Goal: Communication & Community: Connect with others

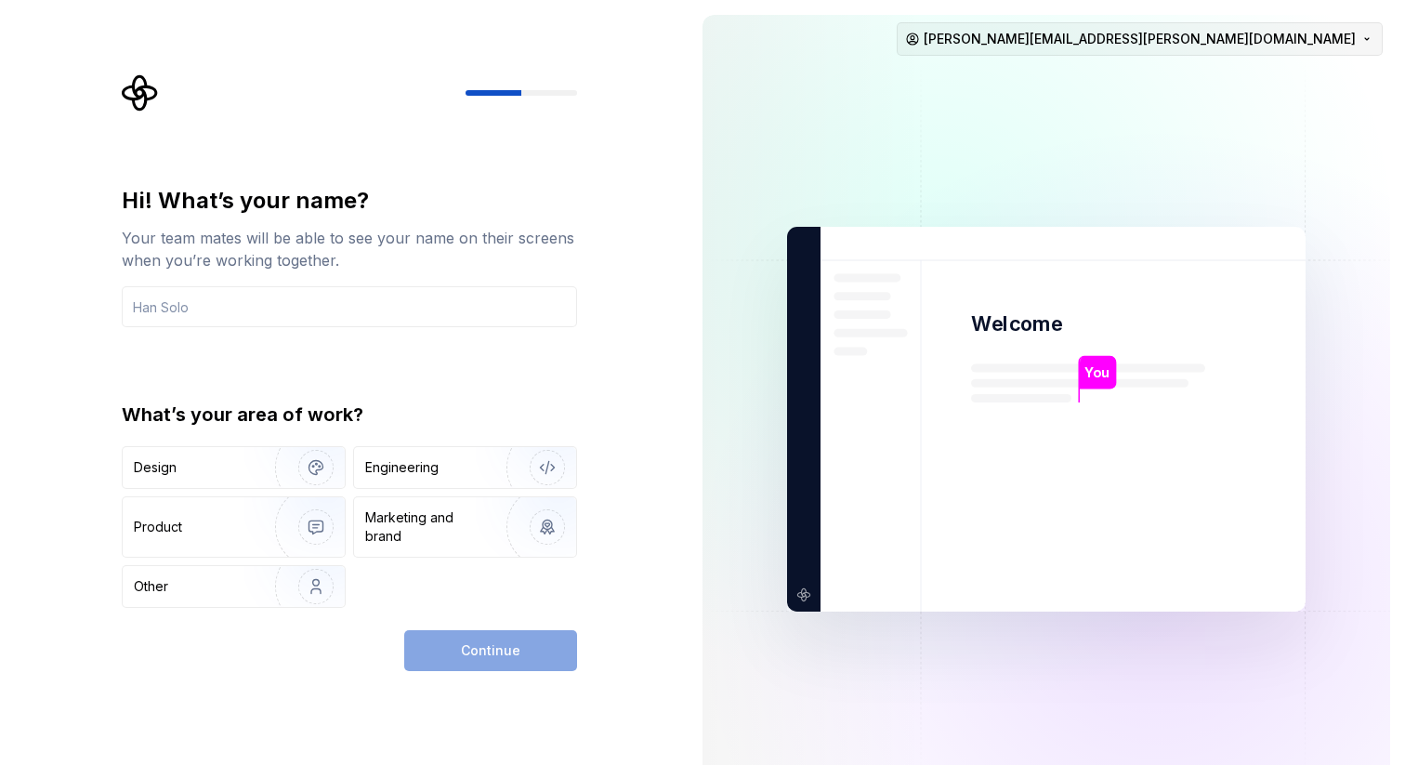
click at [1374, 33] on html "Hi! What’s your name? Your team mates will be able to see your name on their sc…" at bounding box center [702, 382] width 1405 height 765
click at [1243, 81] on div "Sign out" at bounding box center [1236, 79] width 177 height 19
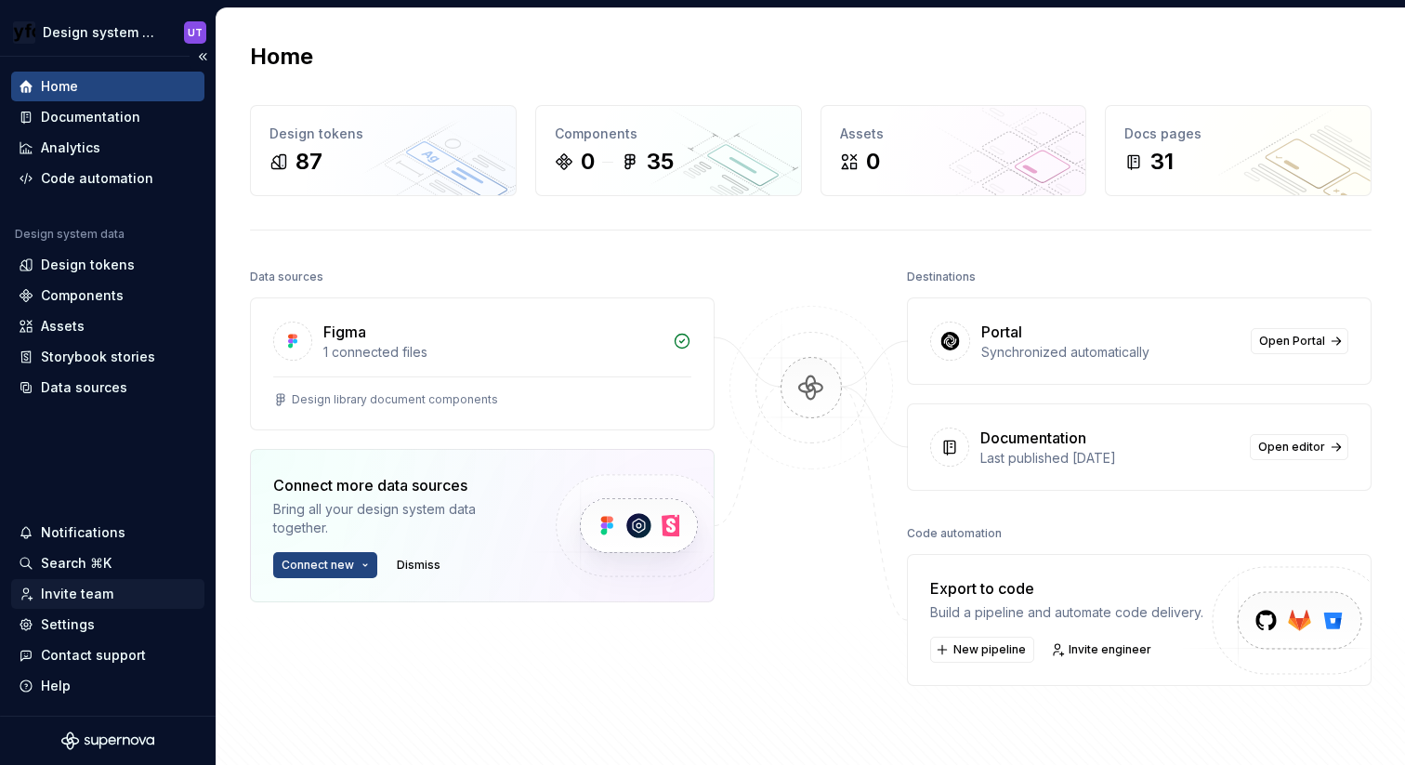
click at [67, 592] on div "Invite team" at bounding box center [77, 594] width 72 height 19
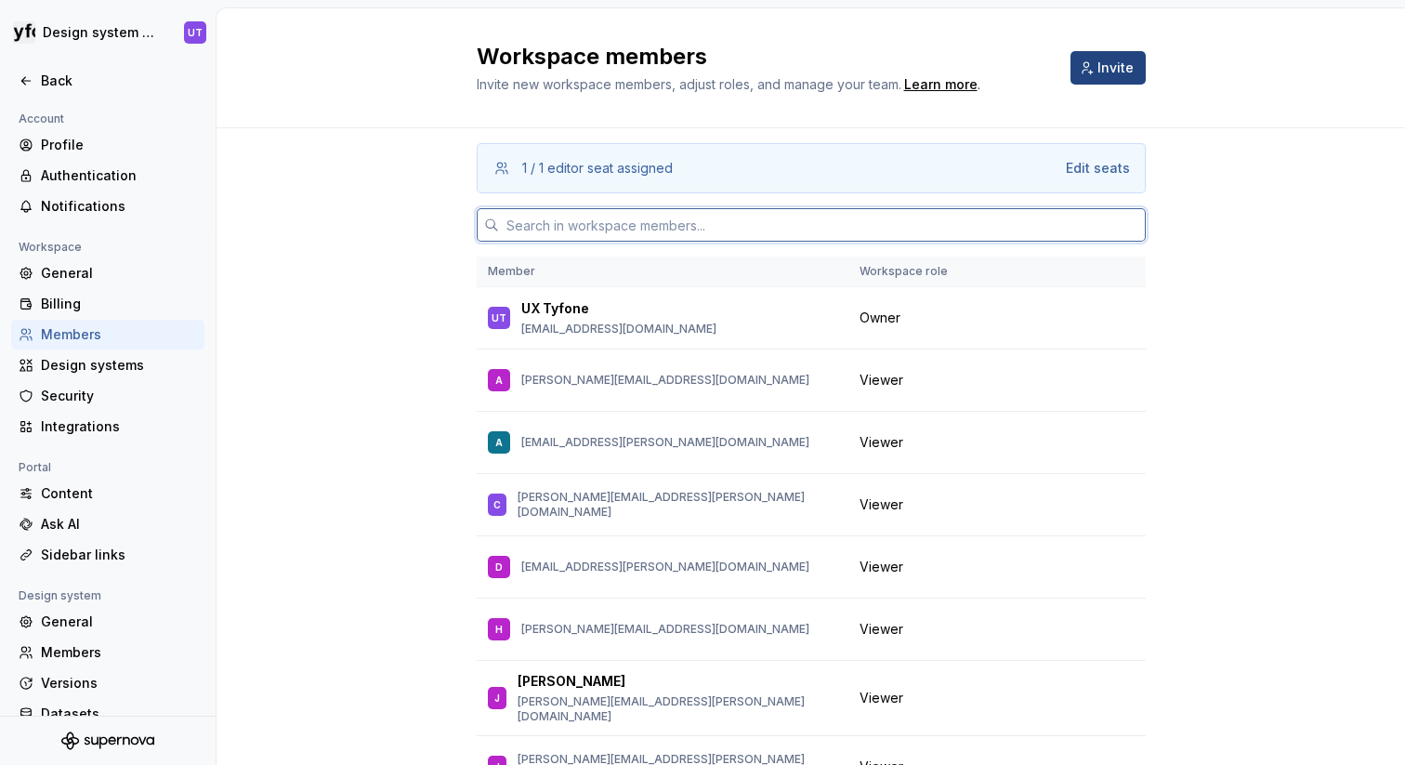
click at [624, 231] on input "text" at bounding box center [822, 224] width 647 height 33
paste input "[EMAIL_ADDRESS][PERSON_NAME][DOMAIN_NAME]"
type input "[EMAIL_ADDRESS][PERSON_NAME][DOMAIN_NAME]"
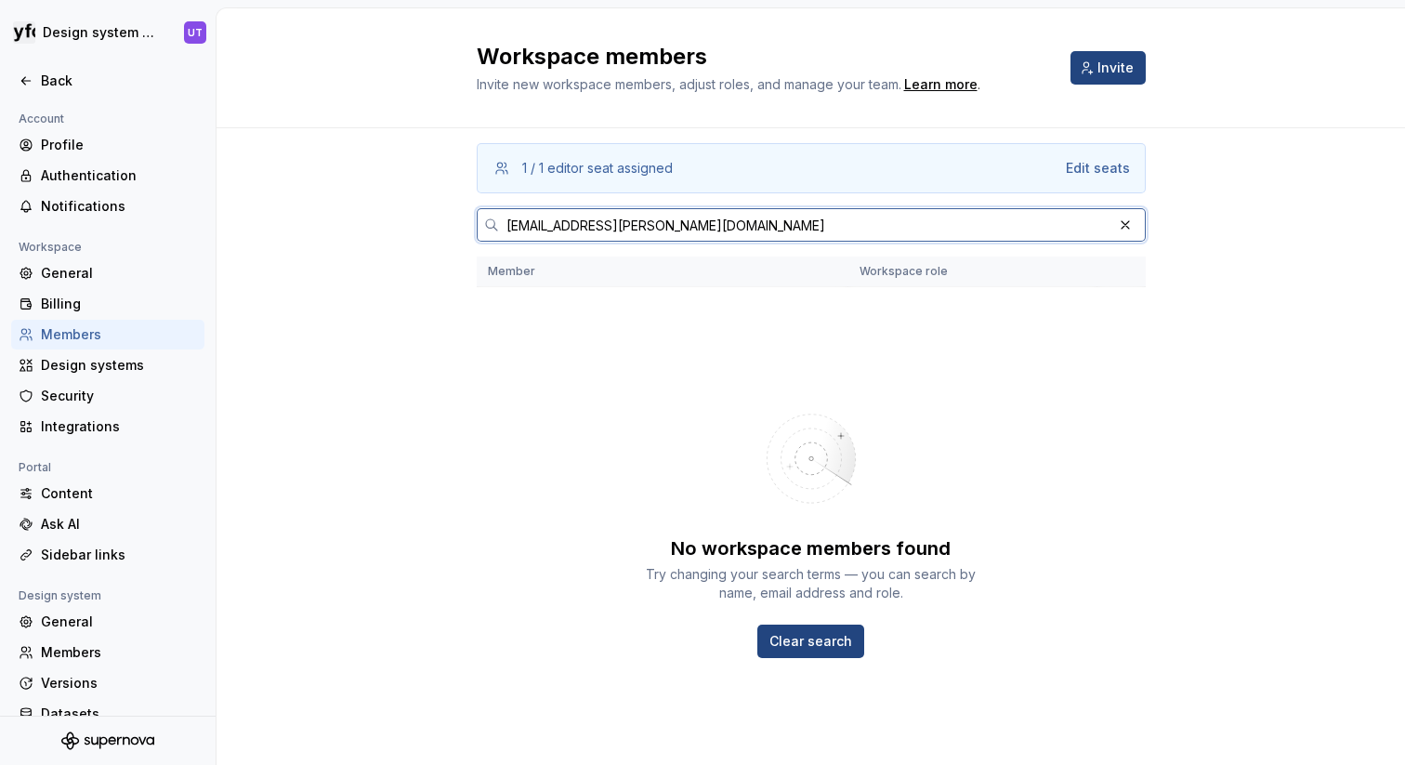
drag, startPoint x: 701, startPoint y: 230, endPoint x: 486, endPoint y: 221, distance: 214.9
click at [486, 221] on div "[EMAIL_ADDRESS][PERSON_NAME][DOMAIN_NAME]" at bounding box center [811, 224] width 669 height 33
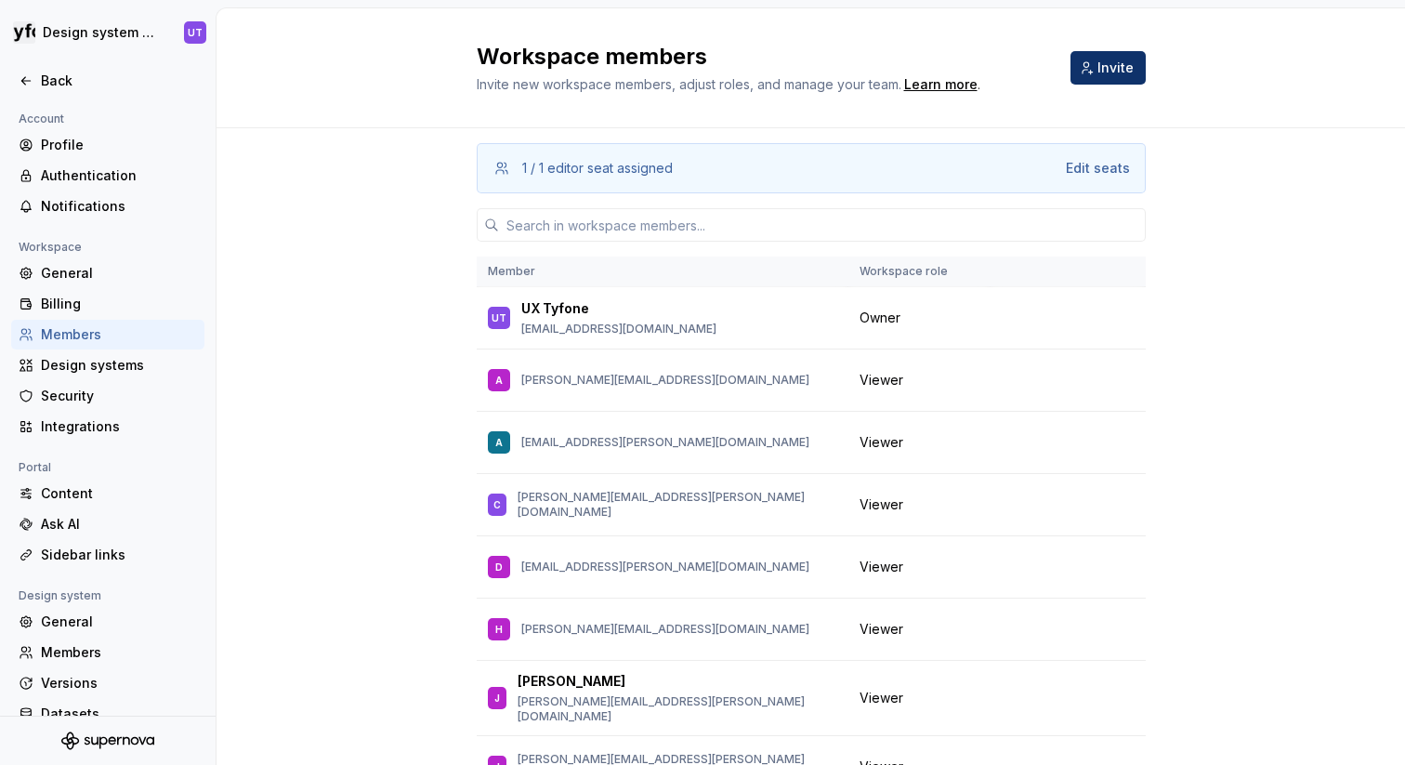
click at [1096, 68] on button "Invite" at bounding box center [1108, 67] width 75 height 33
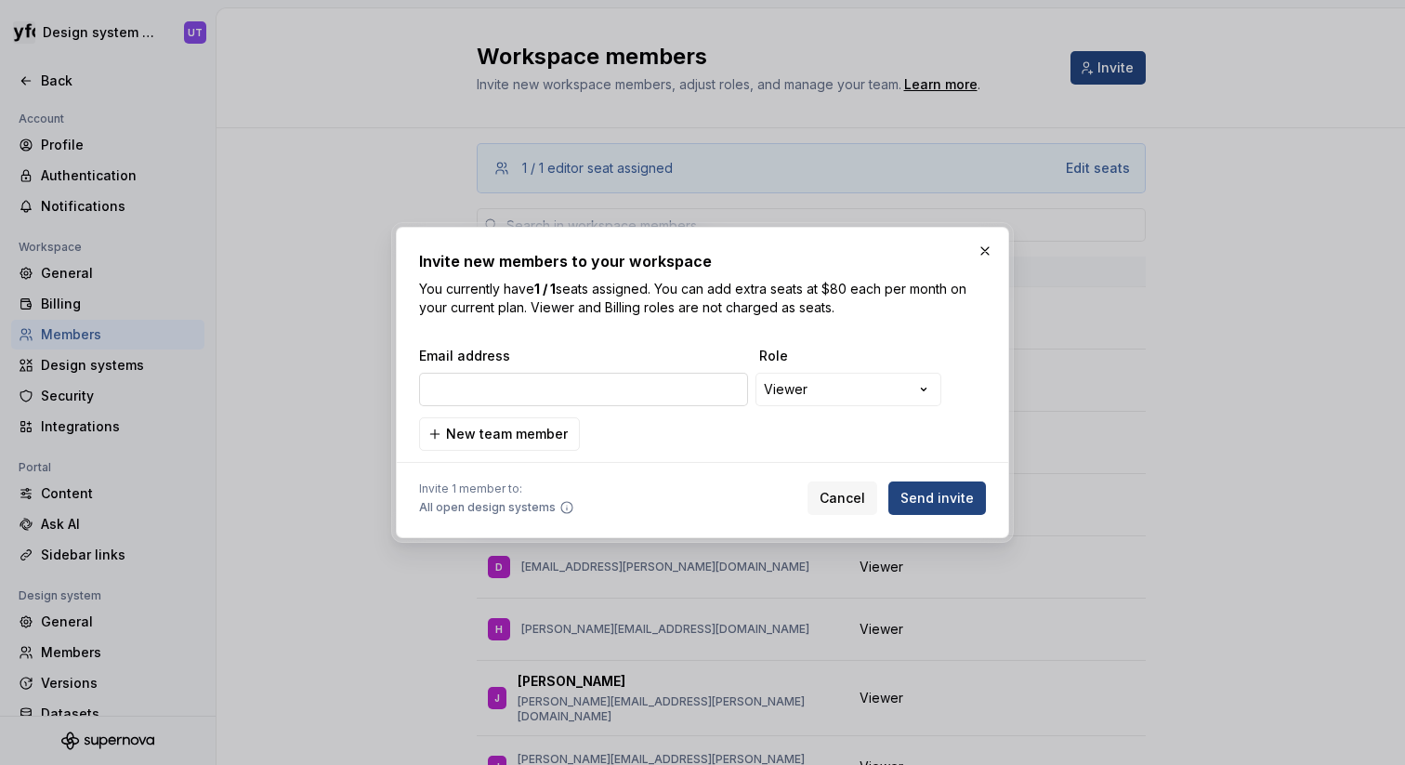
click at [550, 392] on input "email" at bounding box center [583, 389] width 329 height 33
type input "[EMAIL_ADDRESS][PERSON_NAME][DOMAIN_NAME]"
click at [932, 498] on span "Send invite" at bounding box center [937, 498] width 73 height 19
